Goal: Task Accomplishment & Management: Manage account settings

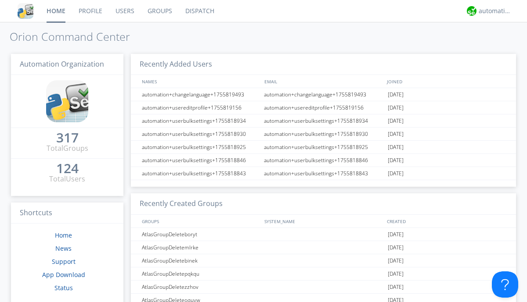
click at [159, 11] on link "Groups" at bounding box center [160, 11] width 38 height 22
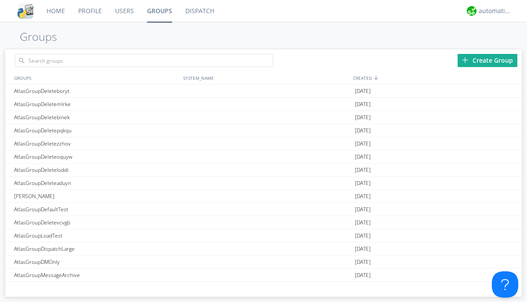
click at [487, 60] on div "Create Group" at bounding box center [487, 60] width 60 height 13
click at [159, 11] on link "Groups" at bounding box center [159, 11] width 38 height 22
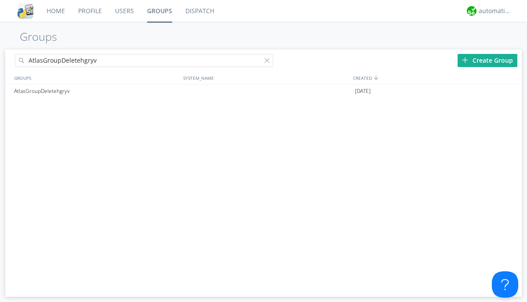
type input "AtlasGroupDeletehgryv"
click at [269, 62] on div at bounding box center [268, 62] width 9 height 9
type input "AtlasGroupDeletehgryv"
click at [96, 91] on div "AtlasGroupDeletehgryv" at bounding box center [96, 91] width 169 height 13
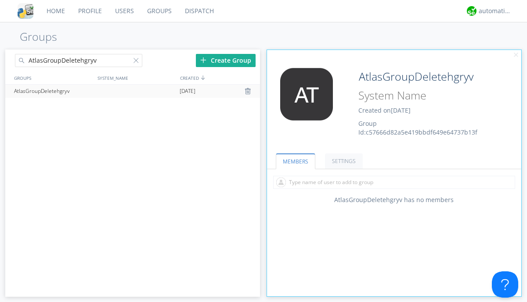
click at [342, 161] on link "SETTINGS" at bounding box center [344, 161] width 38 height 15
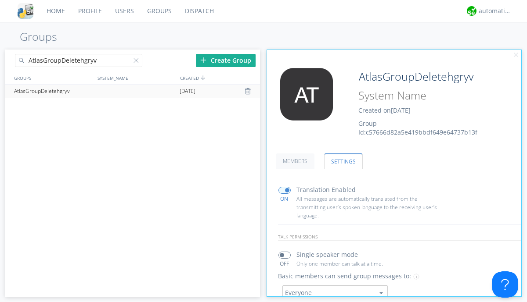
click at [248, 91] on div at bounding box center [248, 91] width 9 height 7
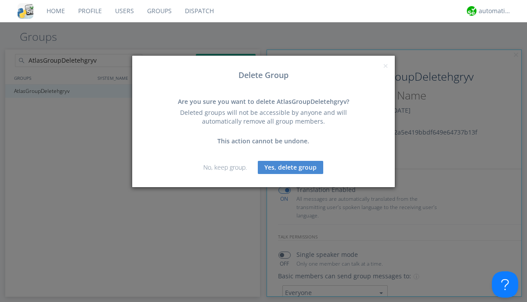
click at [291, 167] on button "Yes, delete group" at bounding box center [290, 167] width 65 height 13
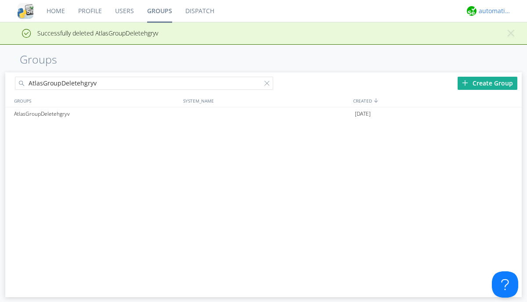
click at [492, 11] on div "automation+atlas" at bounding box center [494, 11] width 33 height 9
